Goal: Navigation & Orientation: Go to known website

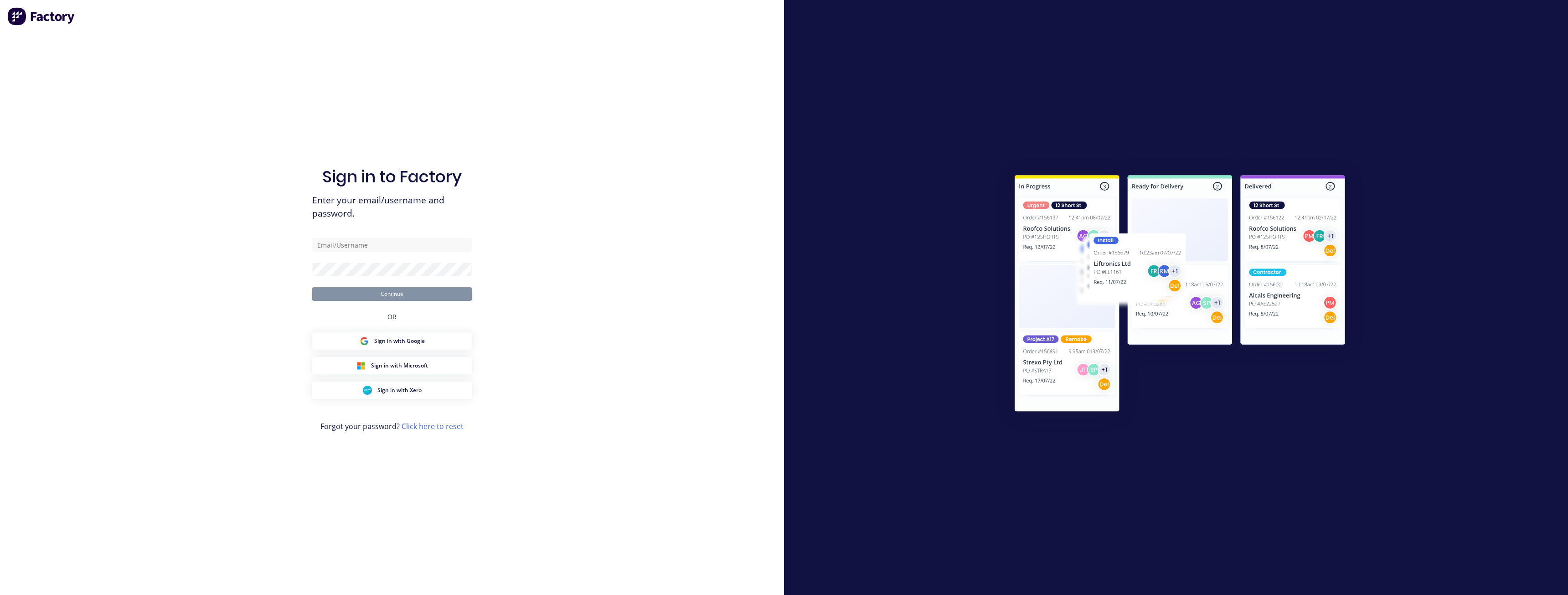
drag, startPoint x: 133, startPoint y: 325, endPoint x: 193, endPoint y: 189, distance: 148.6
click at [133, 323] on div "Sign in to Factory Enter your email/username and password. Continue OR Sign in …" at bounding box center [392, 297] width 784 height 595
drag, startPoint x: 463, startPoint y: 228, endPoint x: 451, endPoint y: 239, distance: 16.3
click at [464, 228] on div "Sign in to Factory Enter your email/username and password. Continue OR Sign in …" at bounding box center [391, 306] width 159 height 562
click at [450, 239] on input "text" at bounding box center [391, 245] width 159 height 13
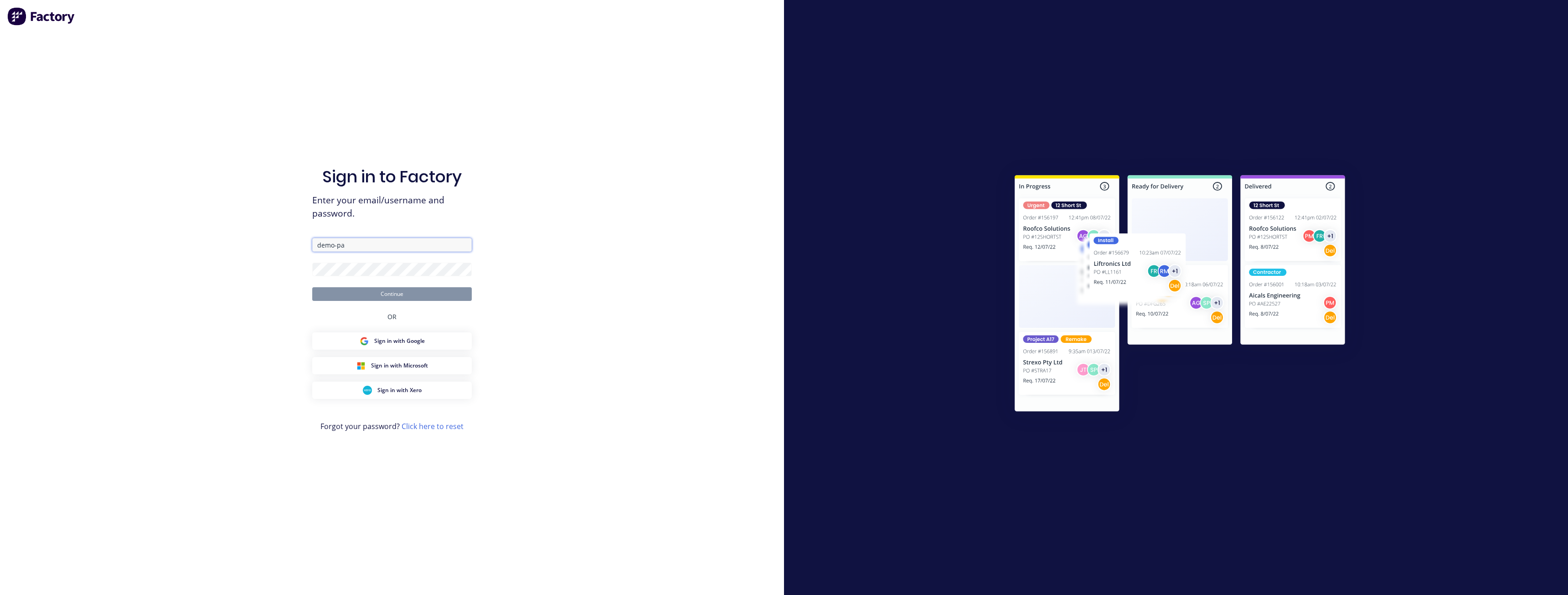
type input "[EMAIL_ADDRESS][PERSON_NAME][DOMAIN_NAME]"
